Goal: Task Accomplishment & Management: Complete application form

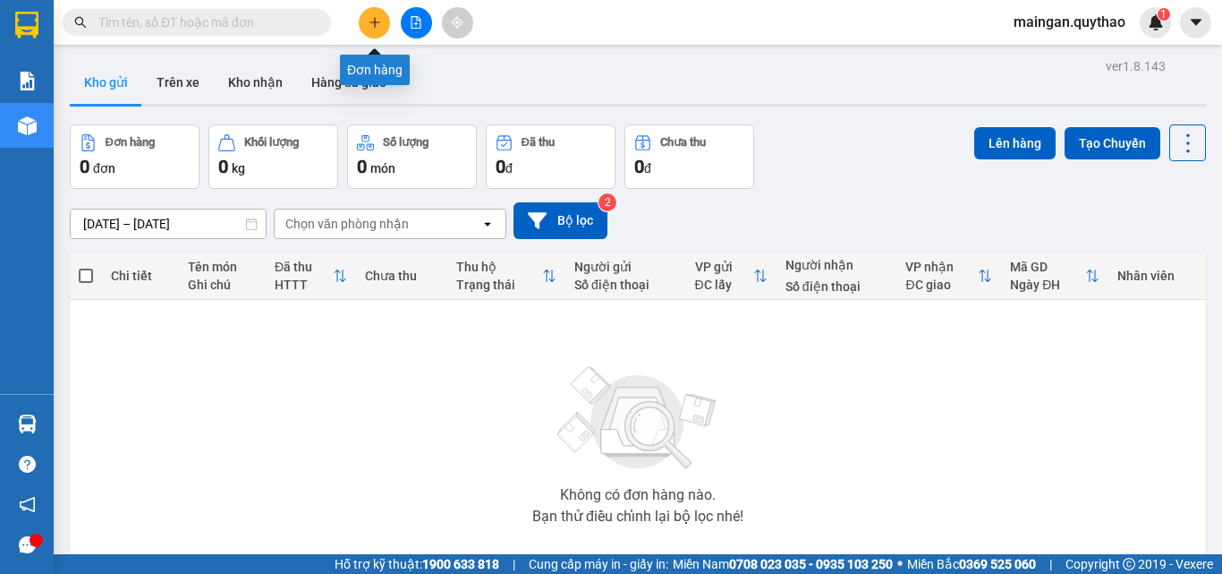
click at [365, 21] on button at bounding box center [374, 22] width 31 height 31
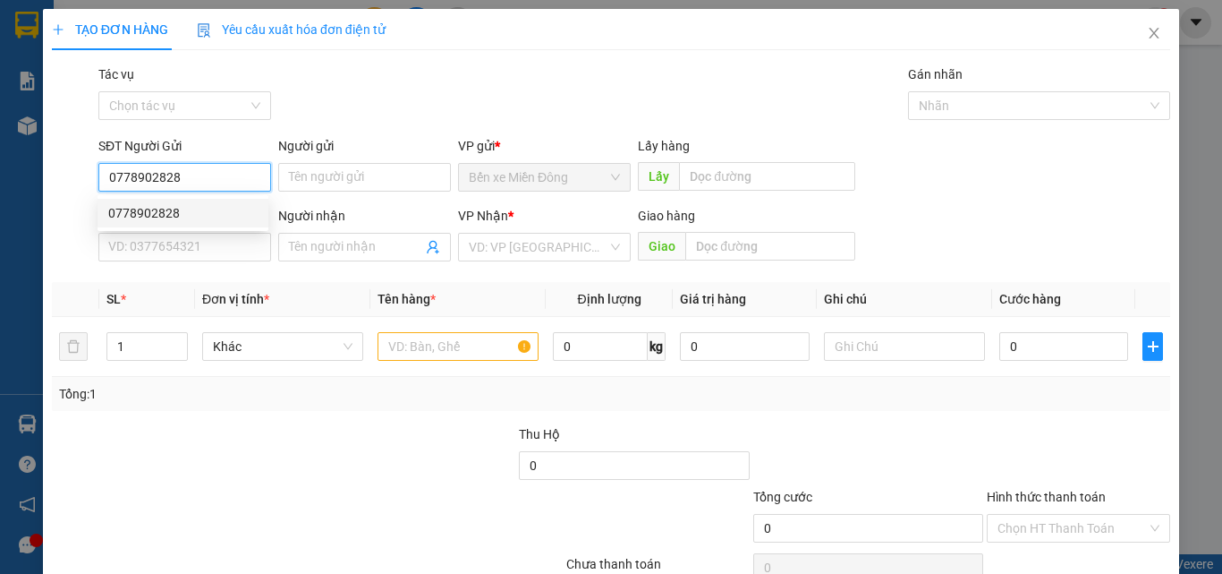
type input "0778902828"
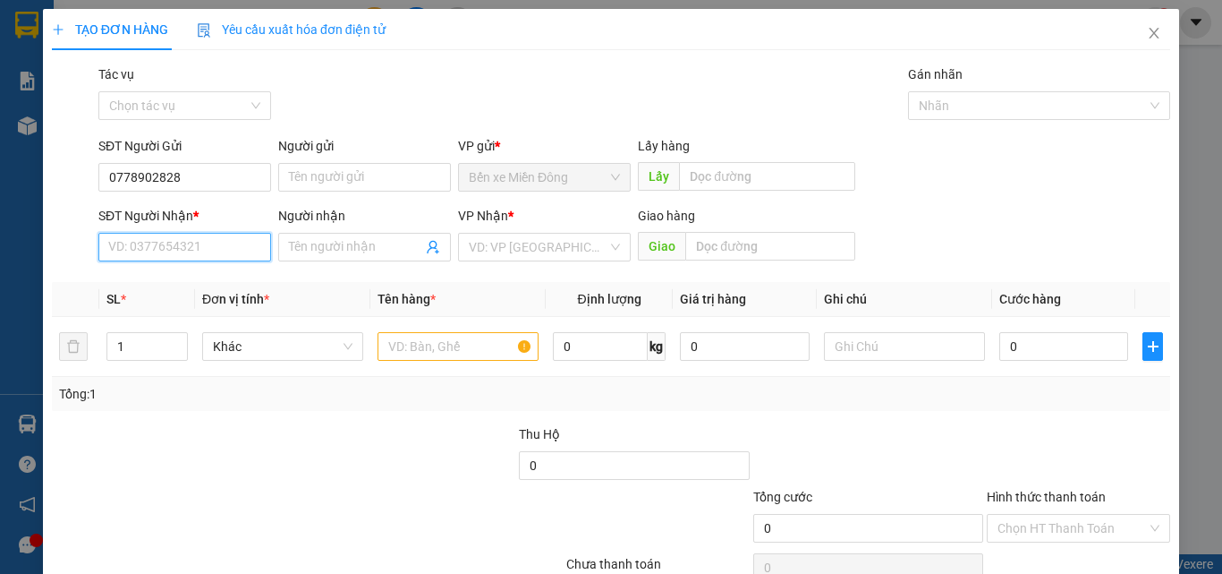
click at [250, 247] on input "SĐT Người Nhận *" at bounding box center [184, 247] width 173 height 29
type input "0"
click at [468, 353] on input "text" at bounding box center [458, 346] width 161 height 29
click at [101, 246] on input "373855967" at bounding box center [184, 247] width 173 height 29
type input "0373855967"
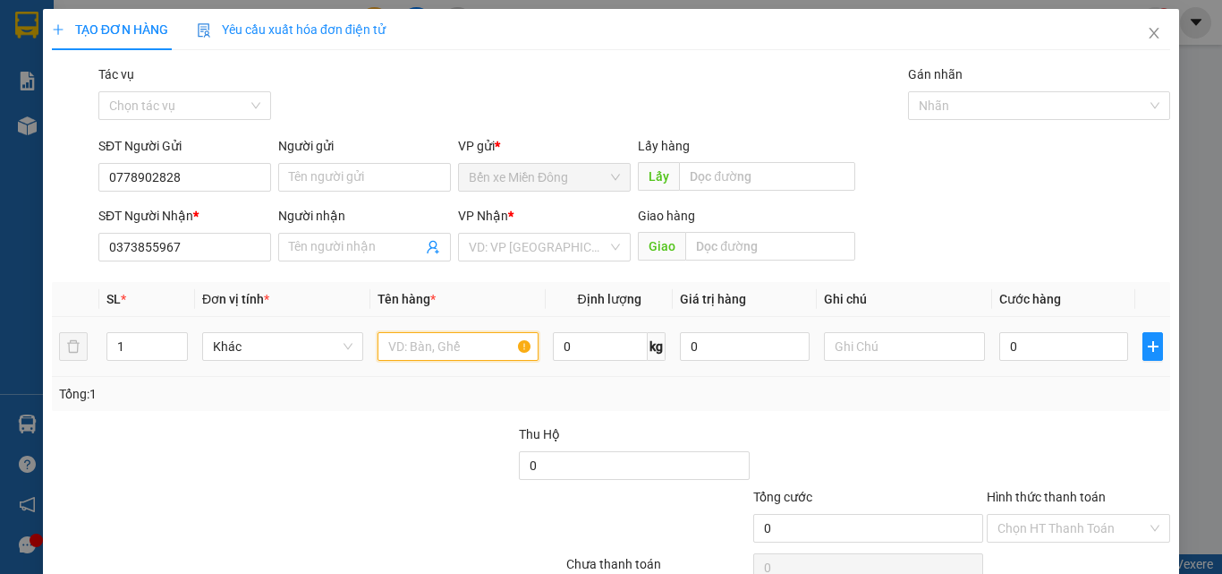
click at [424, 348] on input "text" at bounding box center [458, 346] width 161 height 29
type input "1 máy xay thịt"
click at [736, 345] on input "0" at bounding box center [744, 346] width 129 height 29
type input "5.000.000"
click at [533, 296] on th "Tên hàng *" at bounding box center [457, 299] width 175 height 35
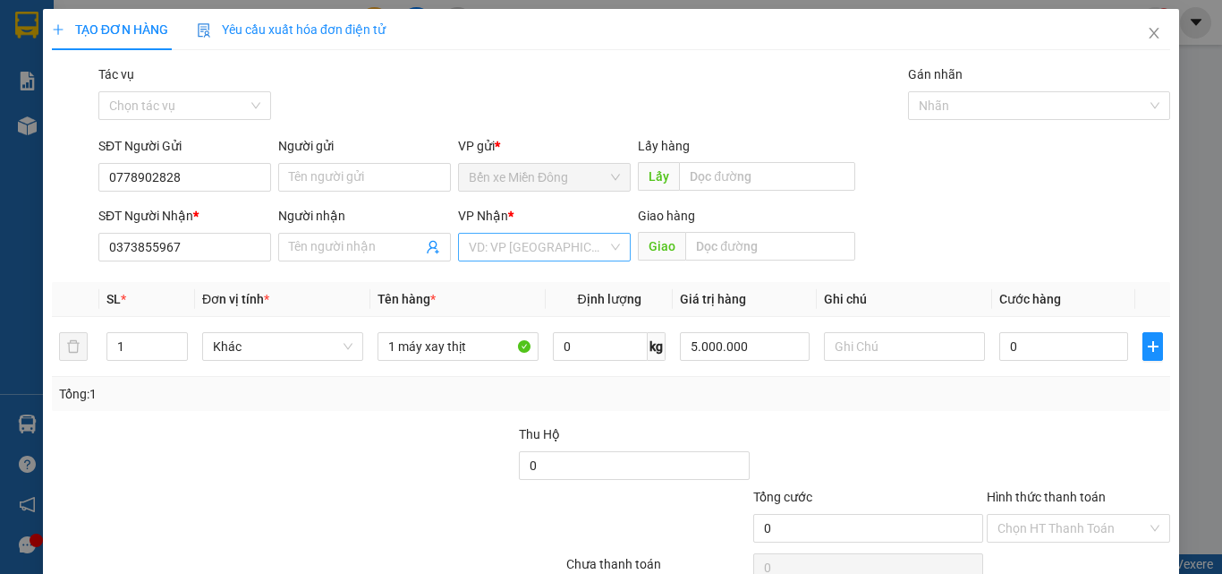
click at [564, 251] on input "search" at bounding box center [538, 247] width 139 height 27
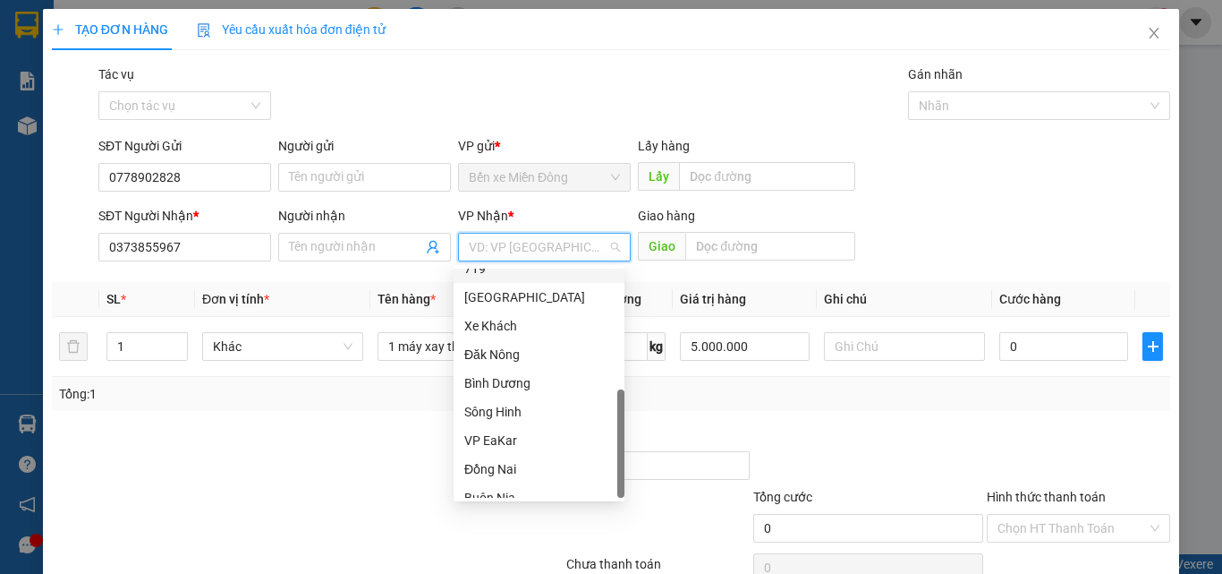
scroll to position [372, 0]
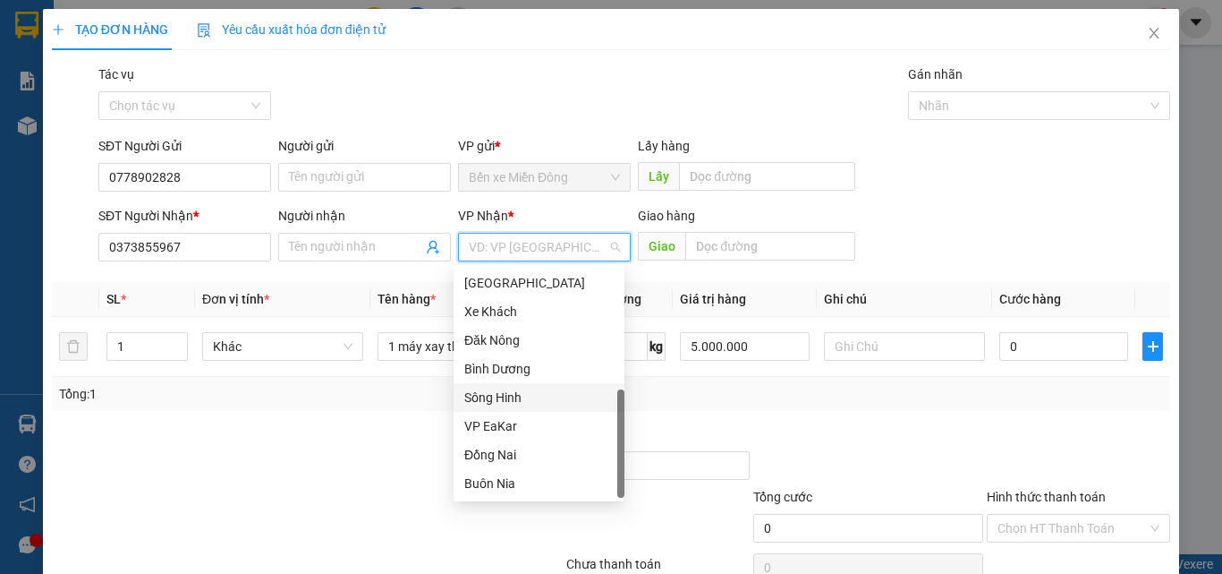
click at [516, 391] on div "Sông Hinh" at bounding box center [538, 397] width 149 height 20
click at [516, 391] on div "Tổng: 1" at bounding box center [611, 394] width 1104 height 20
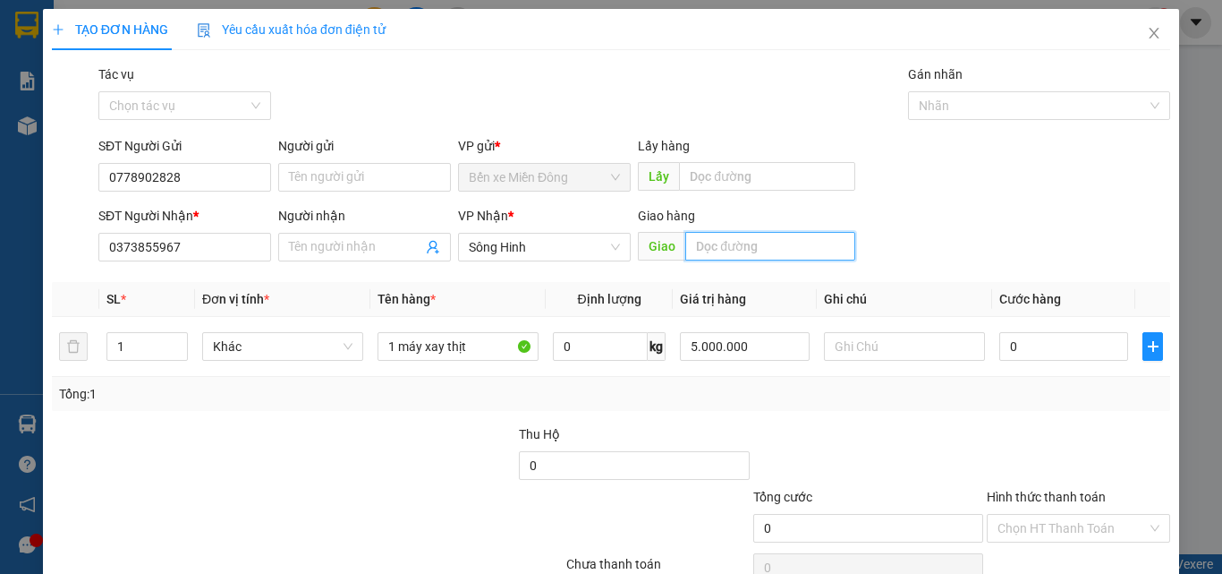
click at [817, 253] on input "text" at bounding box center [770, 246] width 170 height 29
type input "e"
type input "EABA"
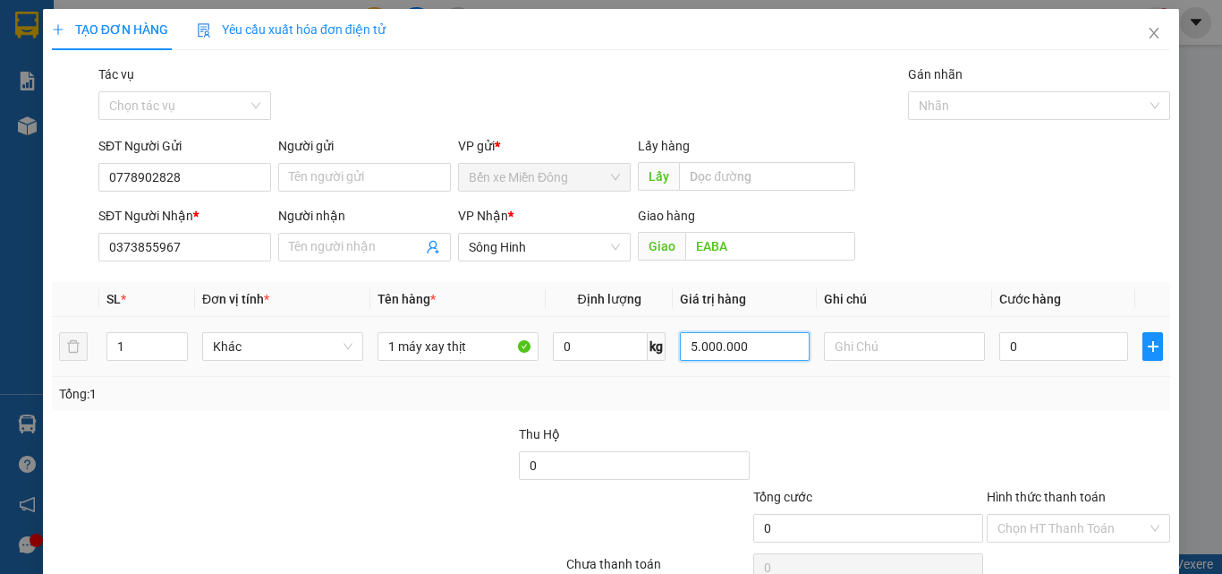
click at [769, 359] on input "5.000.000" at bounding box center [744, 346] width 129 height 29
type input "0"
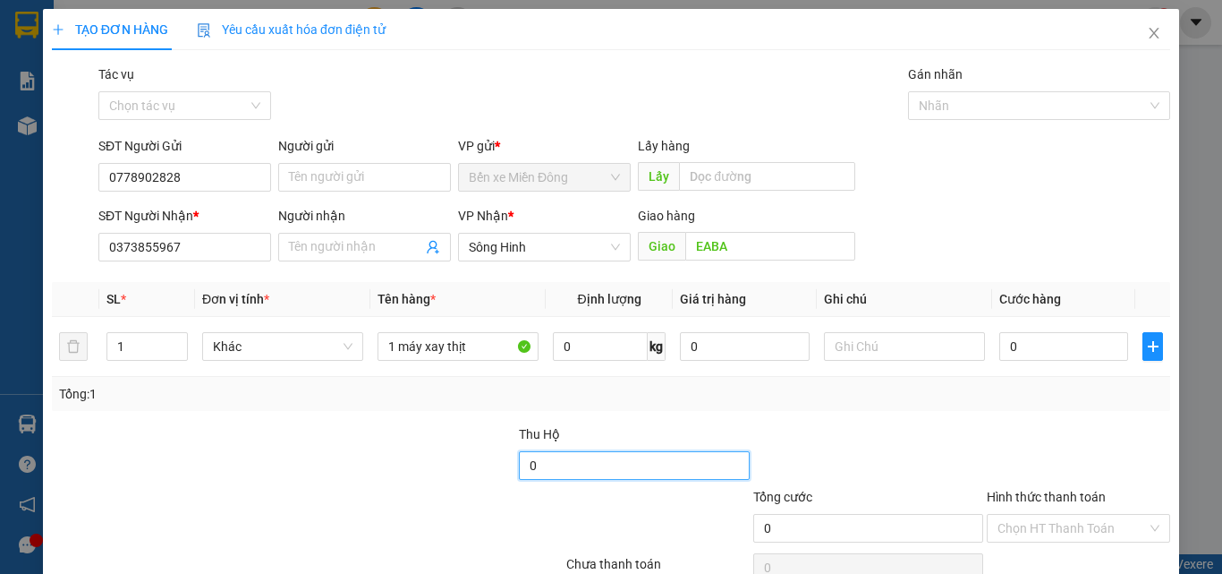
click at [594, 456] on input "0" at bounding box center [634, 465] width 230 height 29
type input "5.000.000"
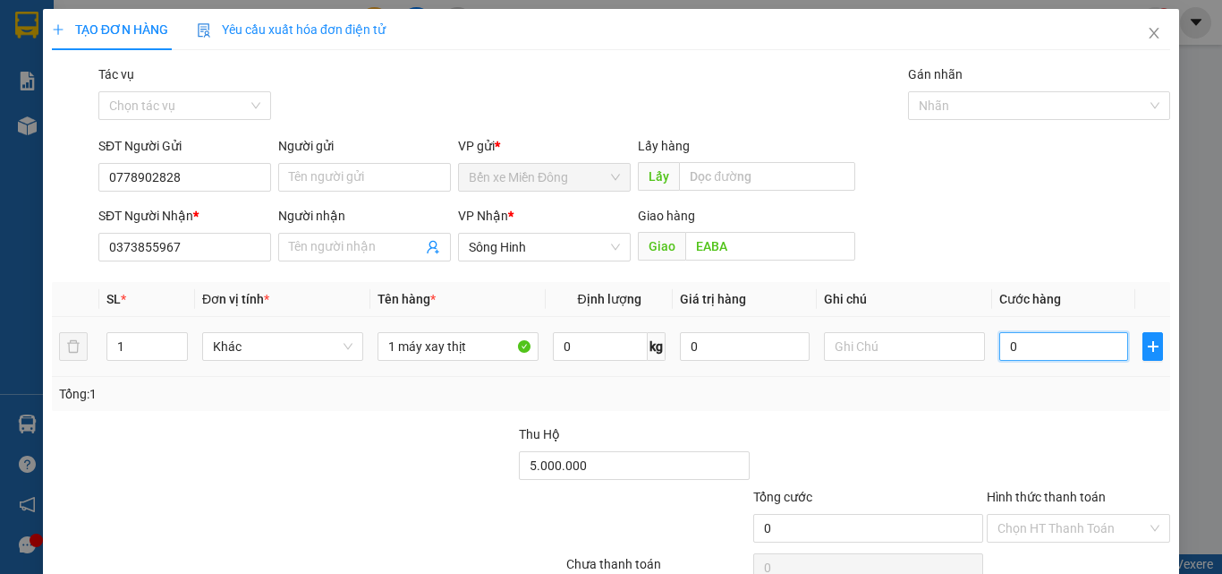
click at [1054, 345] on input "0" at bounding box center [1064, 346] width 129 height 29
type input "1"
type input "10"
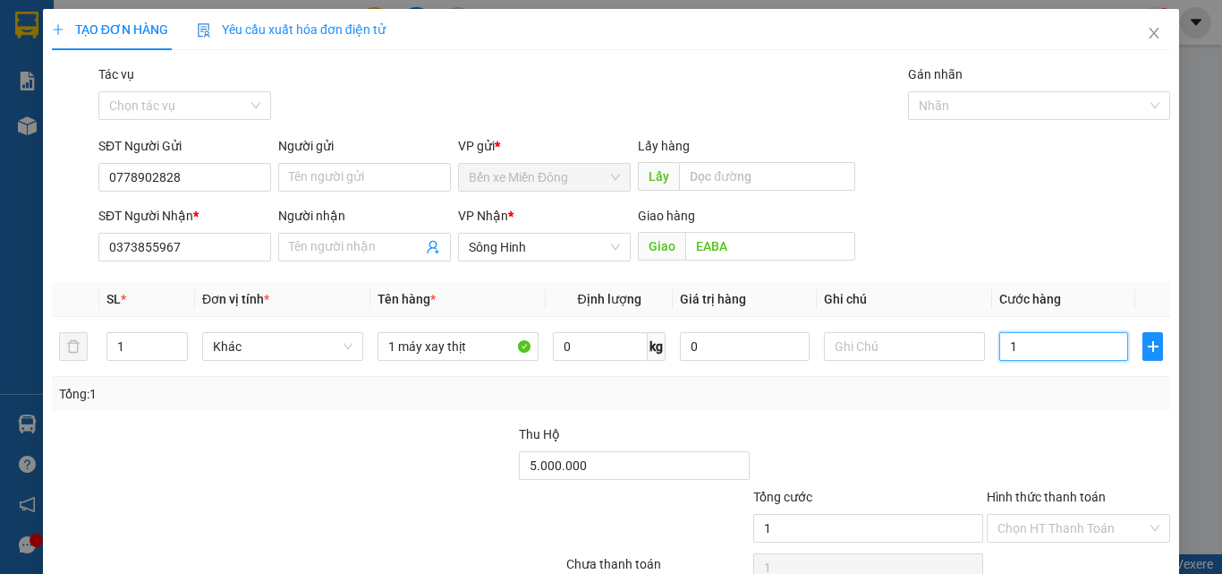
type input "10"
type input "100"
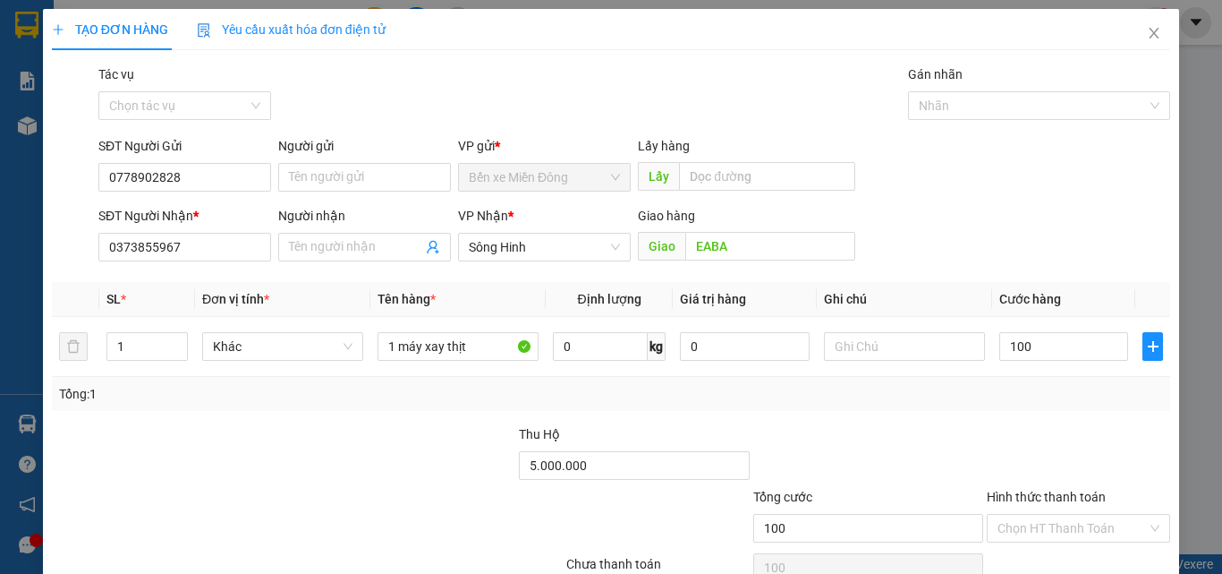
type input "100.000"
click at [1035, 274] on div "Transit Pickup Surcharge Ids Transit Deliver Surcharge Ids Transit Deliver Surc…" at bounding box center [611, 345] width 1119 height 563
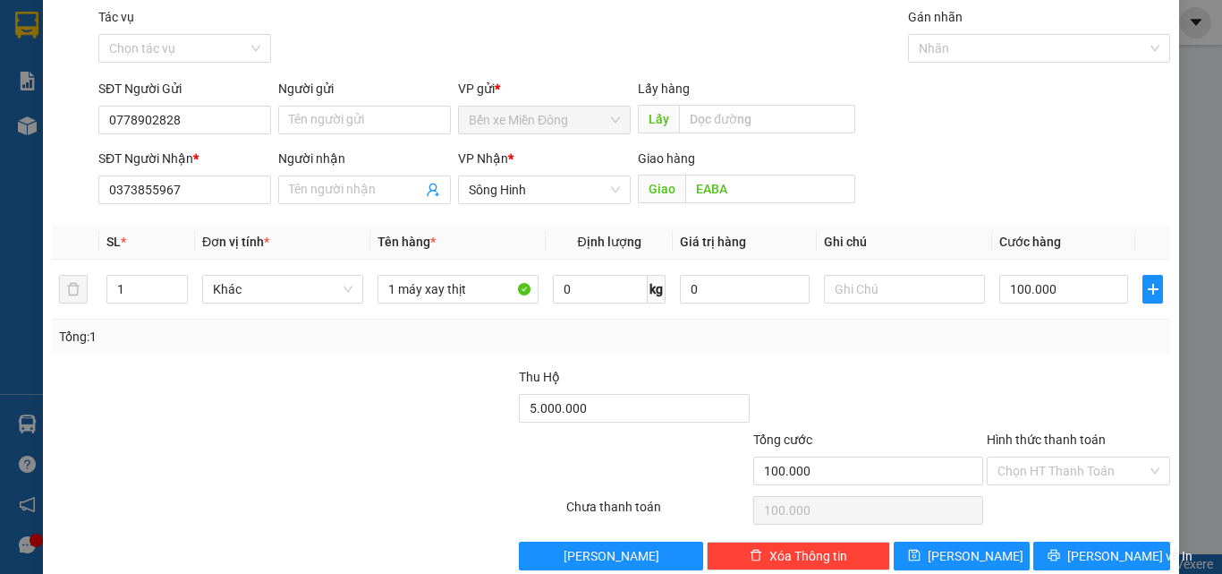
scroll to position [89, 0]
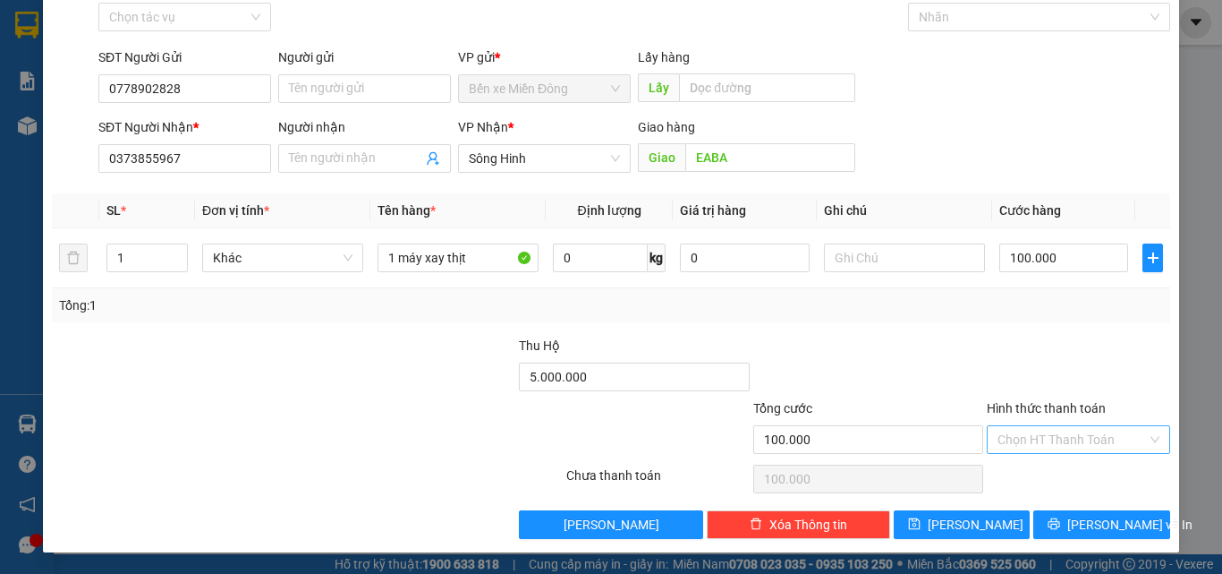
click at [1067, 444] on input "Hình thức thanh toán" at bounding box center [1072, 439] width 149 height 27
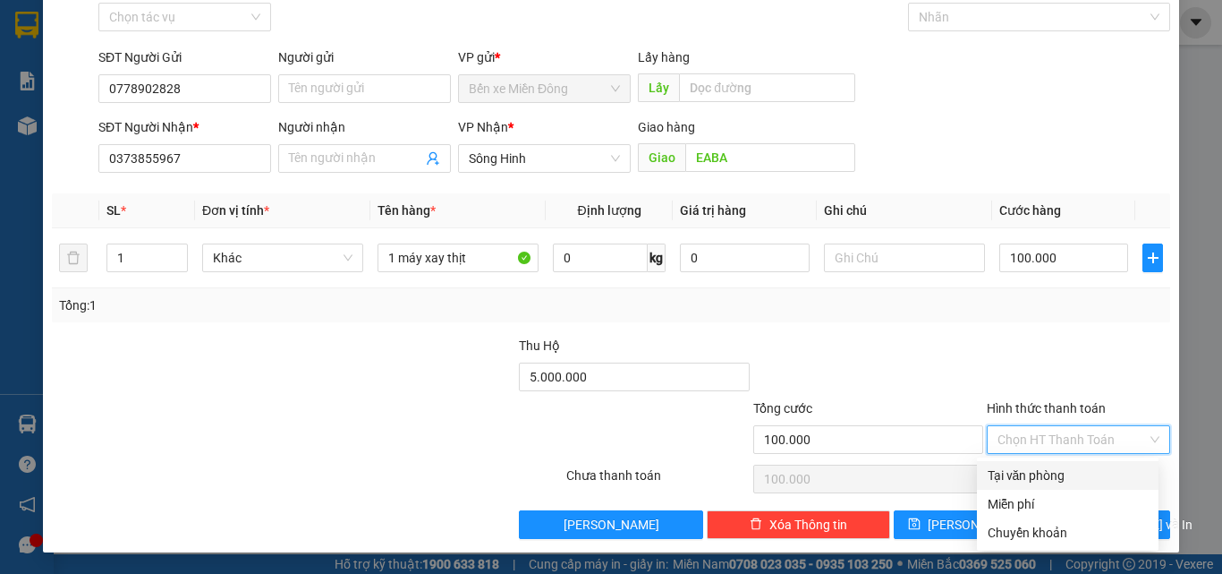
click at [1015, 467] on div "Tại văn phòng" at bounding box center [1068, 475] width 160 height 20
type input "0"
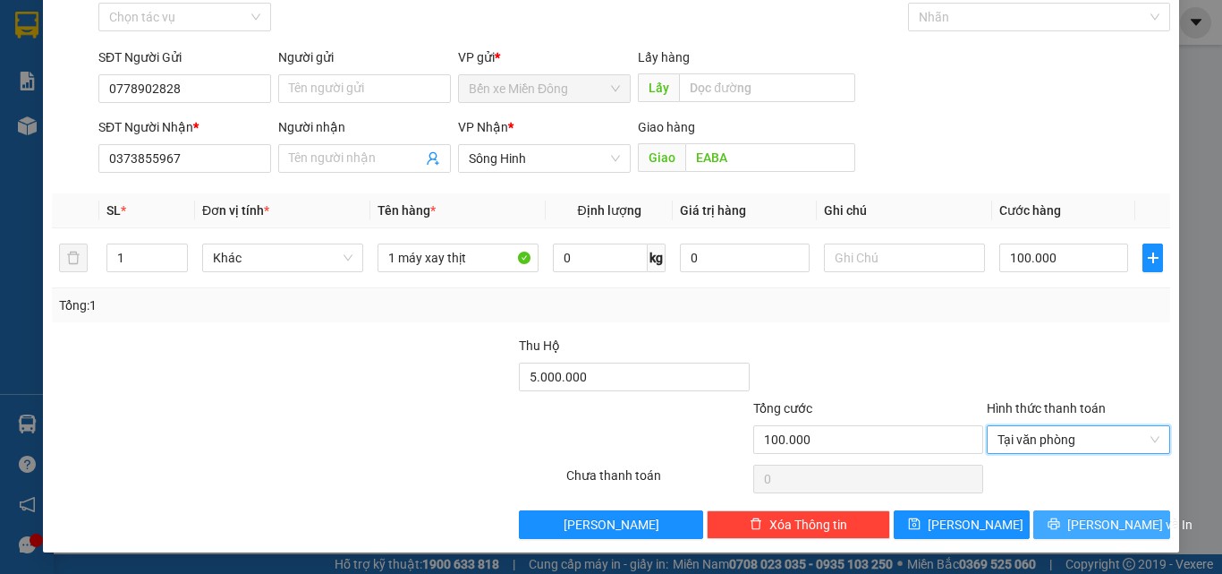
click at [1094, 521] on span "[PERSON_NAME] và In" at bounding box center [1130, 525] width 125 height 20
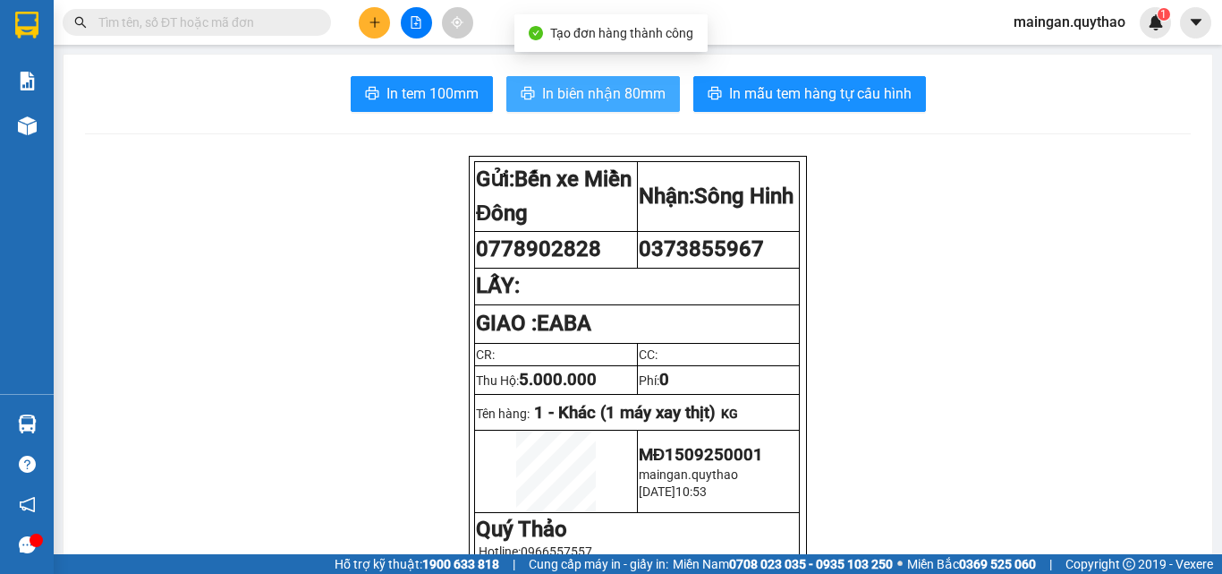
click at [650, 97] on span "In biên nhận 80mm" at bounding box center [603, 93] width 123 height 22
